Goal: Information Seeking & Learning: Learn about a topic

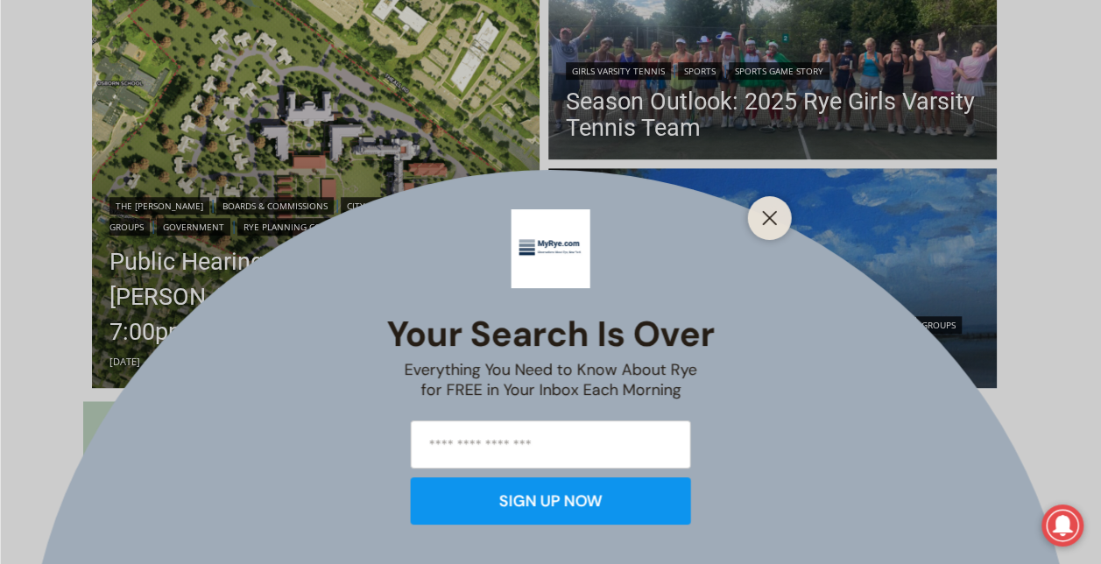
scroll to position [550, 0]
click at [762, 221] on icon "Close" at bounding box center [770, 218] width 16 height 16
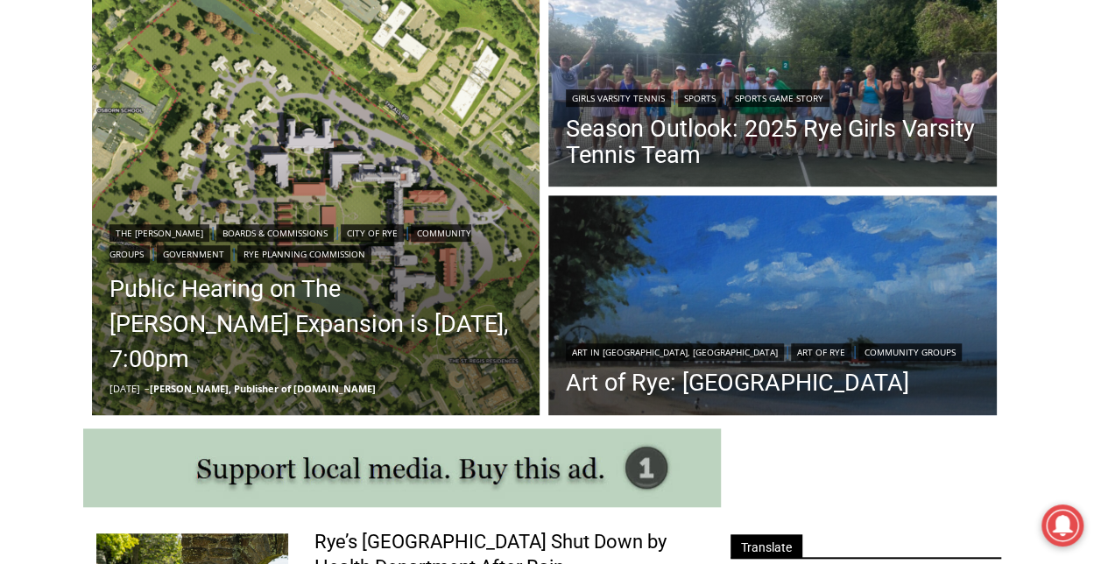
scroll to position [520, 0]
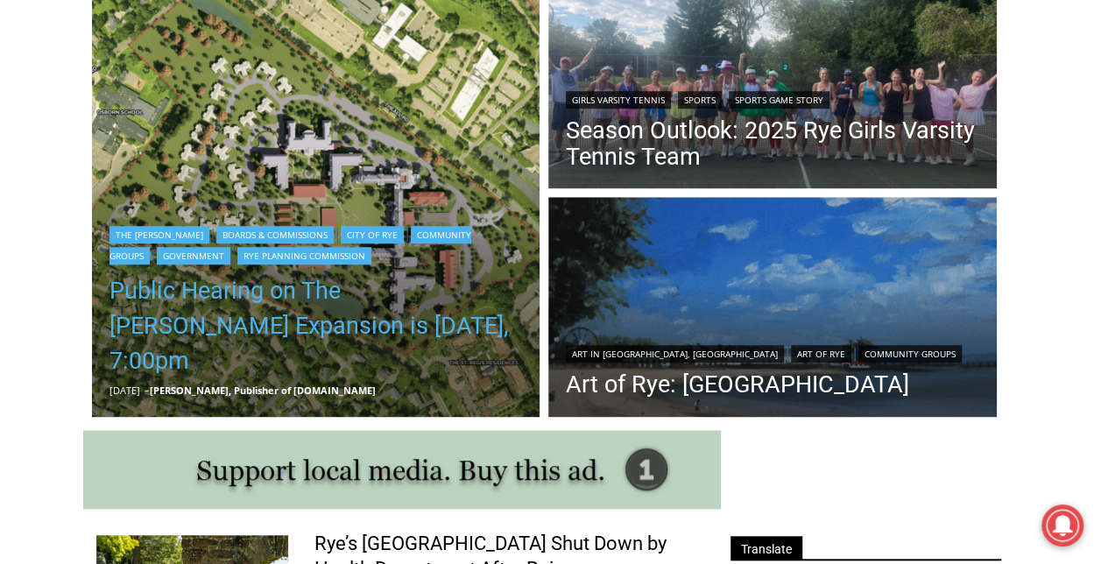
click at [202, 343] on link "Public Hearing on The [PERSON_NAME] Expansion is [DATE], 7:00pm" at bounding box center [317, 325] width 414 height 105
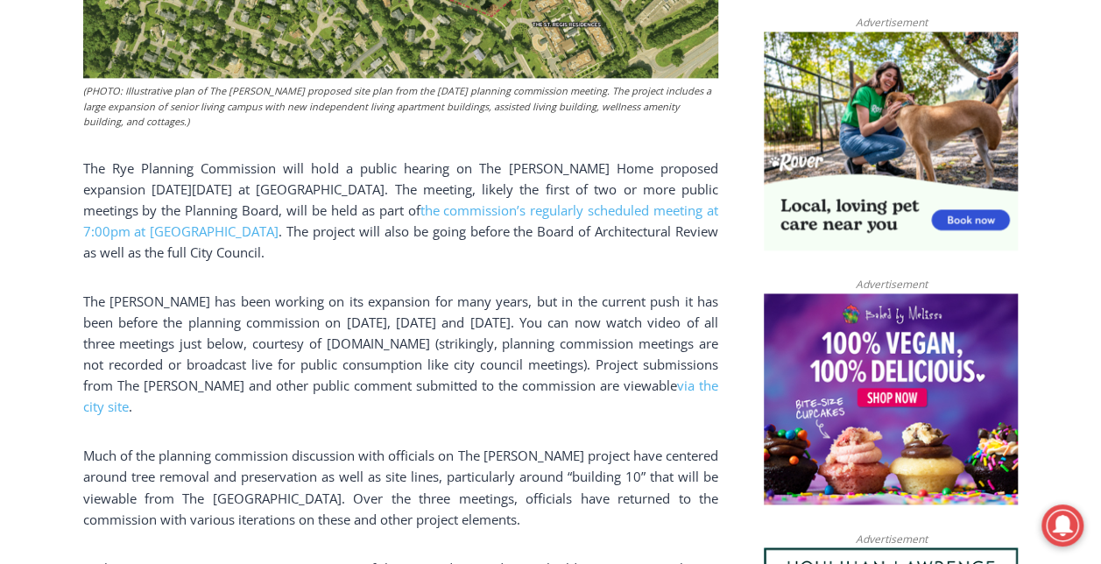
scroll to position [1157, 0]
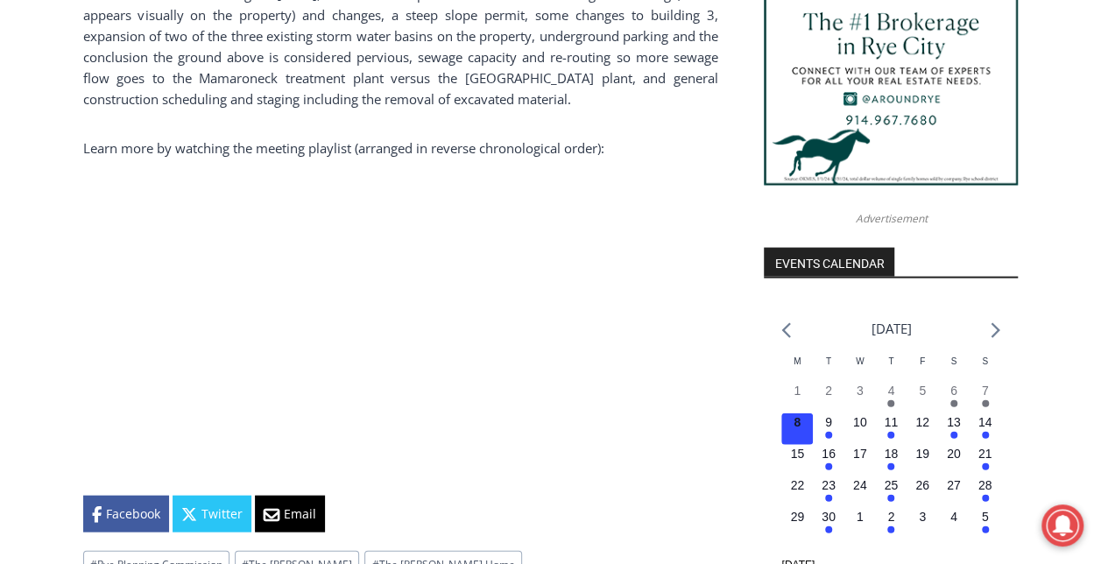
scroll to position [1731, 0]
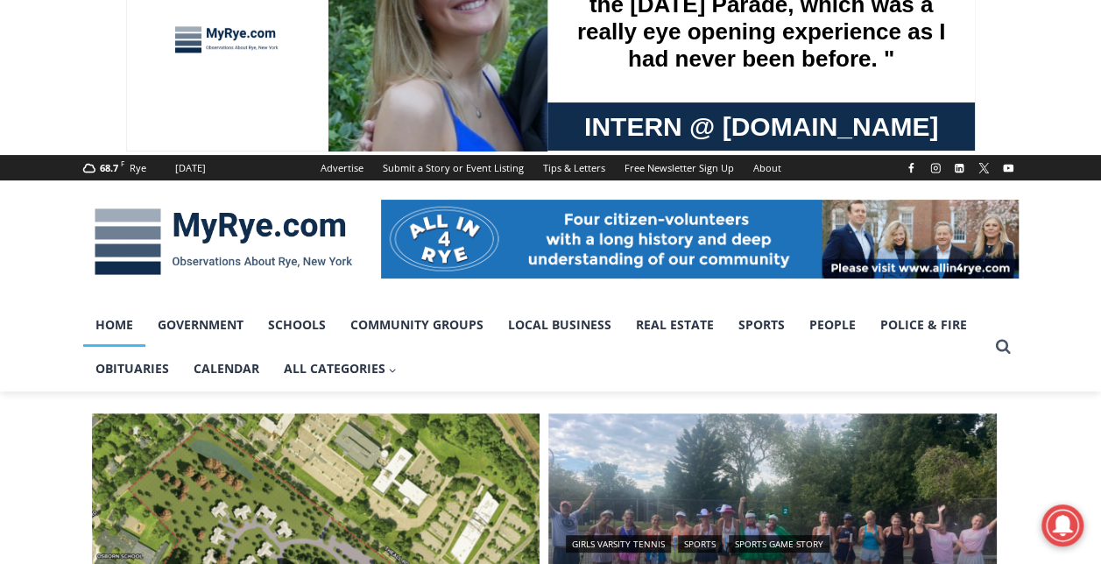
scroll to position [75, 0]
